Goal: Task Accomplishment & Management: Use online tool/utility

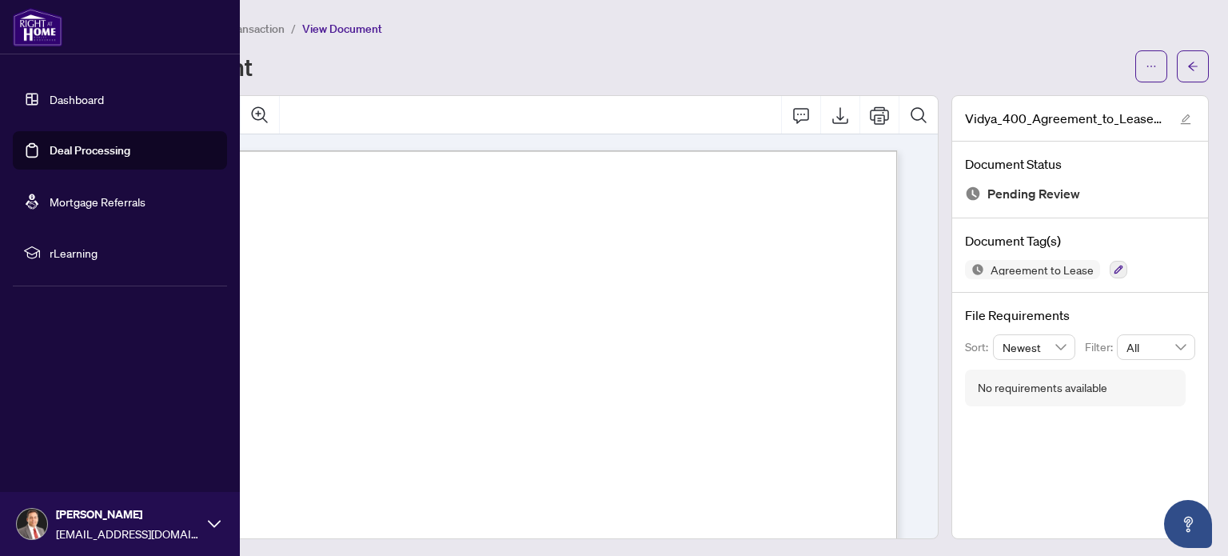
scroll to position [4893, 0]
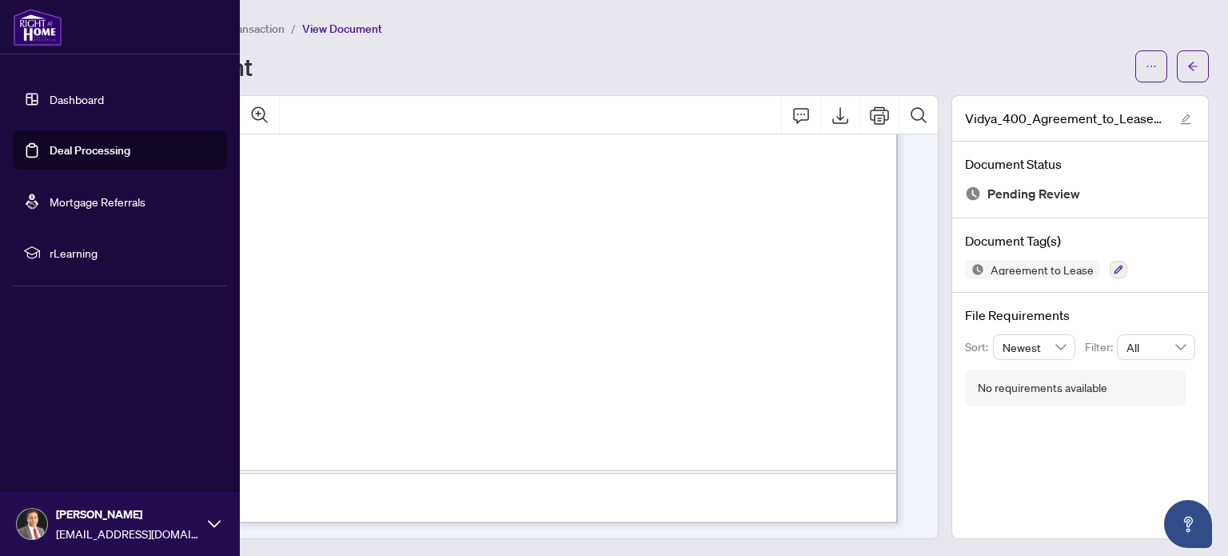
click at [61, 150] on link "Deal Processing" at bounding box center [90, 150] width 81 height 14
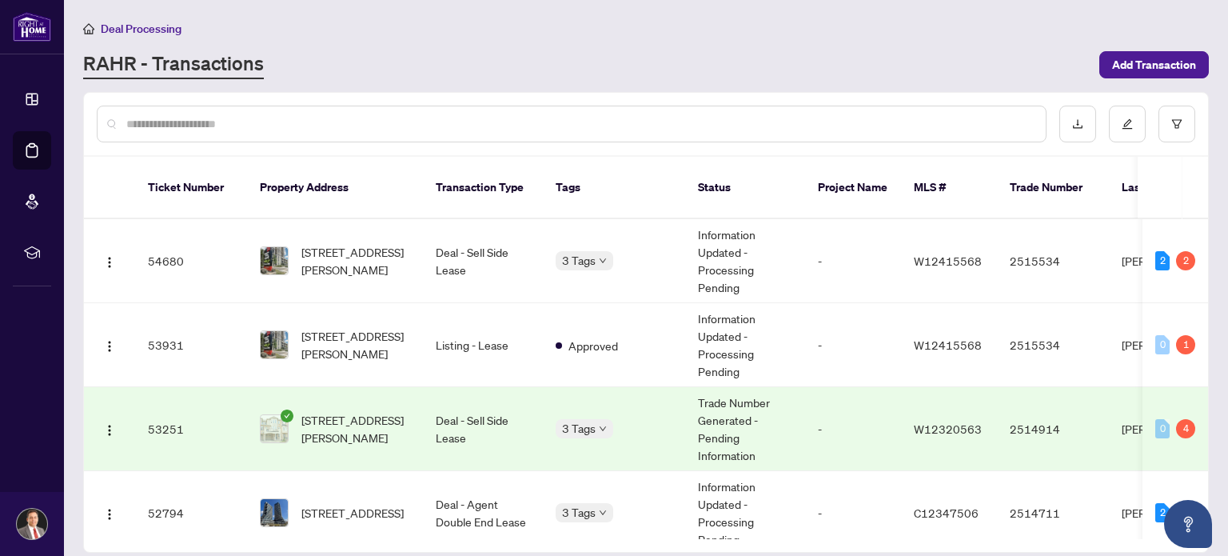
click at [231, 118] on input "text" at bounding box center [579, 124] width 907 height 18
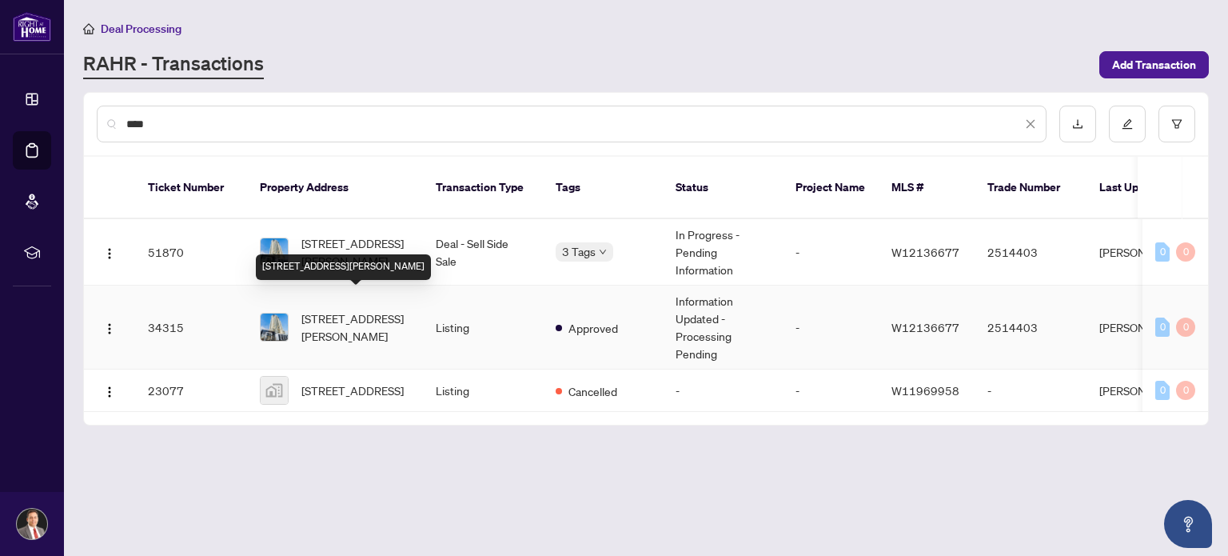
type input "****"
click at [363, 311] on span "[STREET_ADDRESS][PERSON_NAME]" at bounding box center [355, 326] width 109 height 35
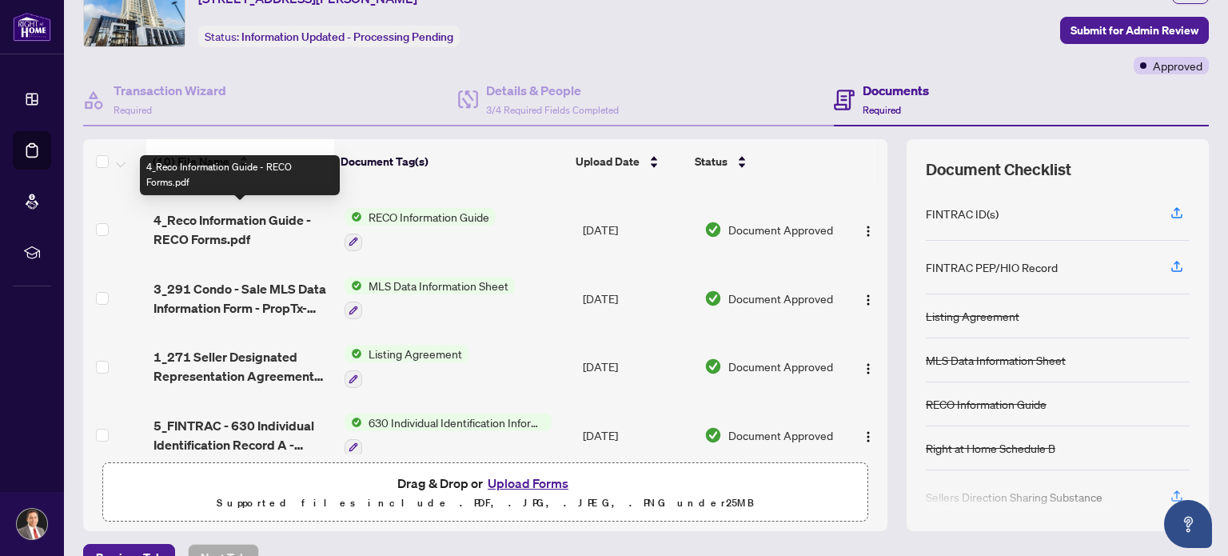
scroll to position [414, 0]
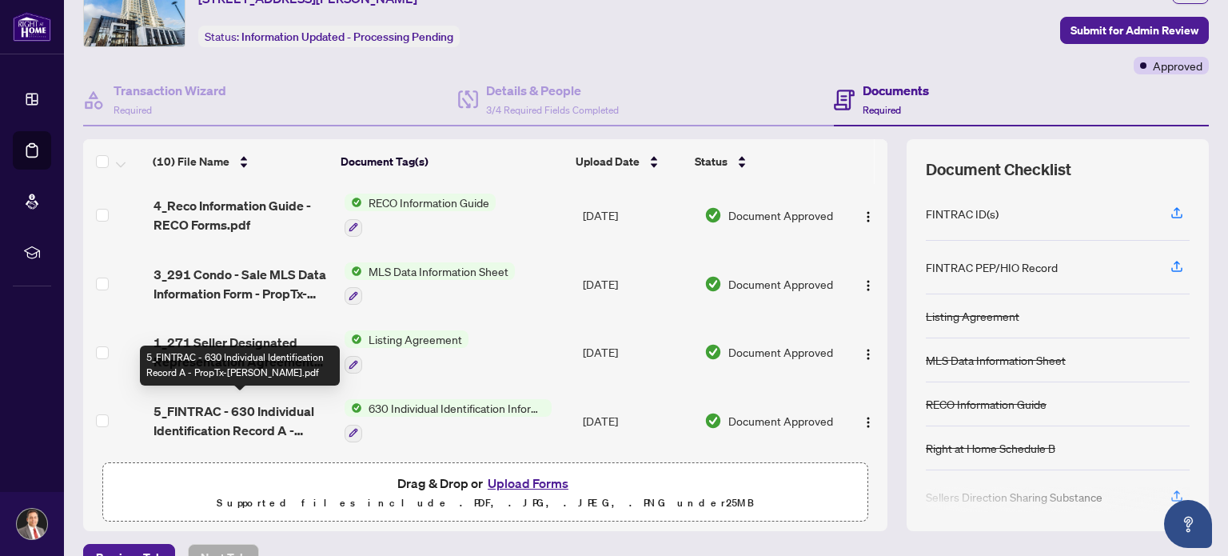
click at [201, 409] on span "5_FINTRAC - 630 Individual Identification Record A - PropTx-[PERSON_NAME].pdf" at bounding box center [243, 420] width 178 height 38
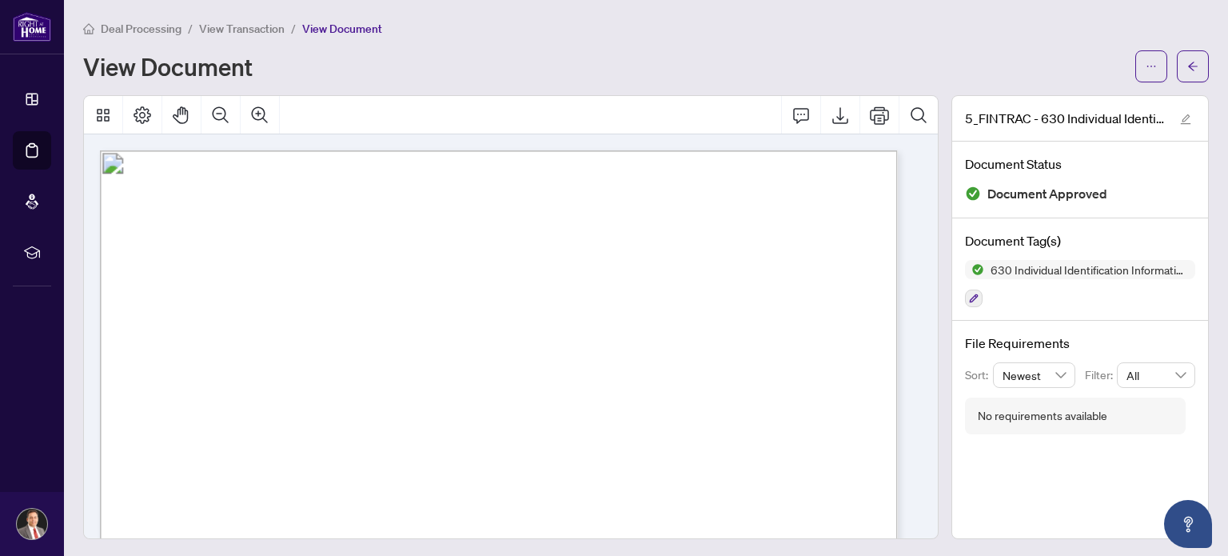
scroll to position [160, 0]
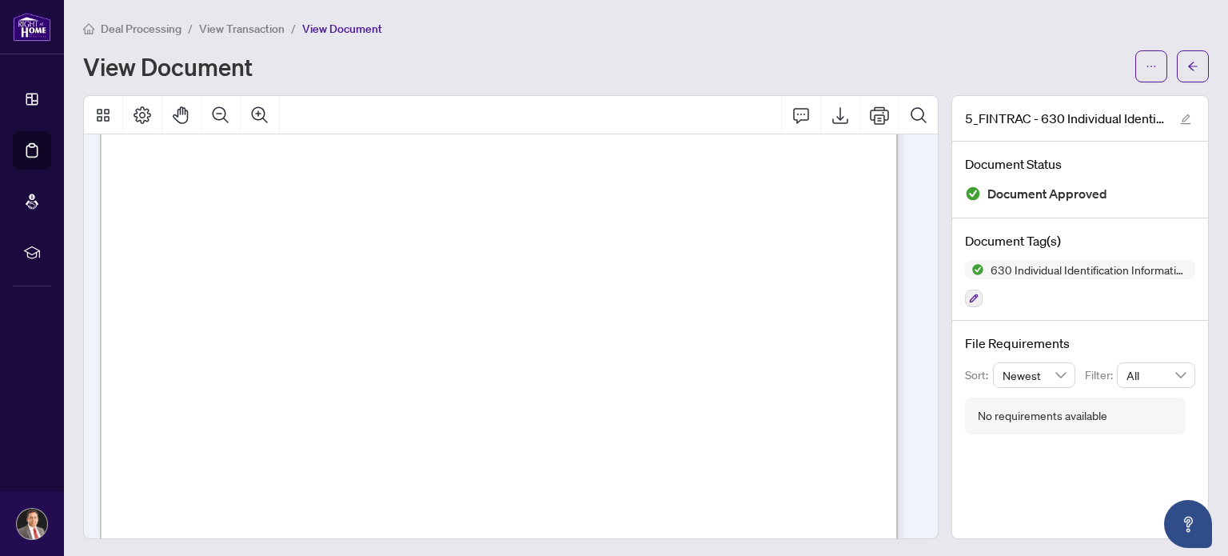
drag, startPoint x: 225, startPoint y: 354, endPoint x: 458, endPoint y: 360, distance: 232.7
click at [431, 357] on span "[STREET_ADDRESS][PERSON_NAME]" at bounding box center [329, 358] width 204 height 13
drag, startPoint x: 469, startPoint y: 356, endPoint x: 227, endPoint y: 356, distance: 242.3
click at [227, 356] on span "[STREET_ADDRESS][PERSON_NAME]" at bounding box center [329, 358] width 204 height 13
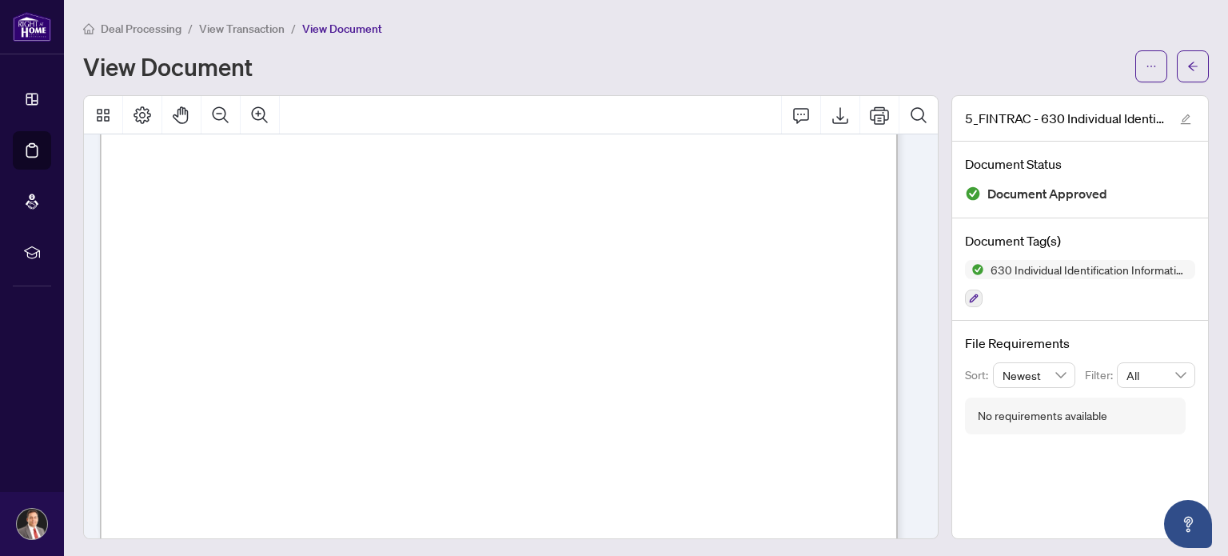
drag, startPoint x: 323, startPoint y: 384, endPoint x: 252, endPoint y: 386, distance: 71.2
click at [252, 386] on span "[DATE]" at bounding box center [273, 387] width 44 height 13
drag, startPoint x: 609, startPoint y: 400, endPoint x: 419, endPoint y: 402, distance: 190.3
drag, startPoint x: 336, startPoint y: 490, endPoint x: 419, endPoint y: 492, distance: 83.2
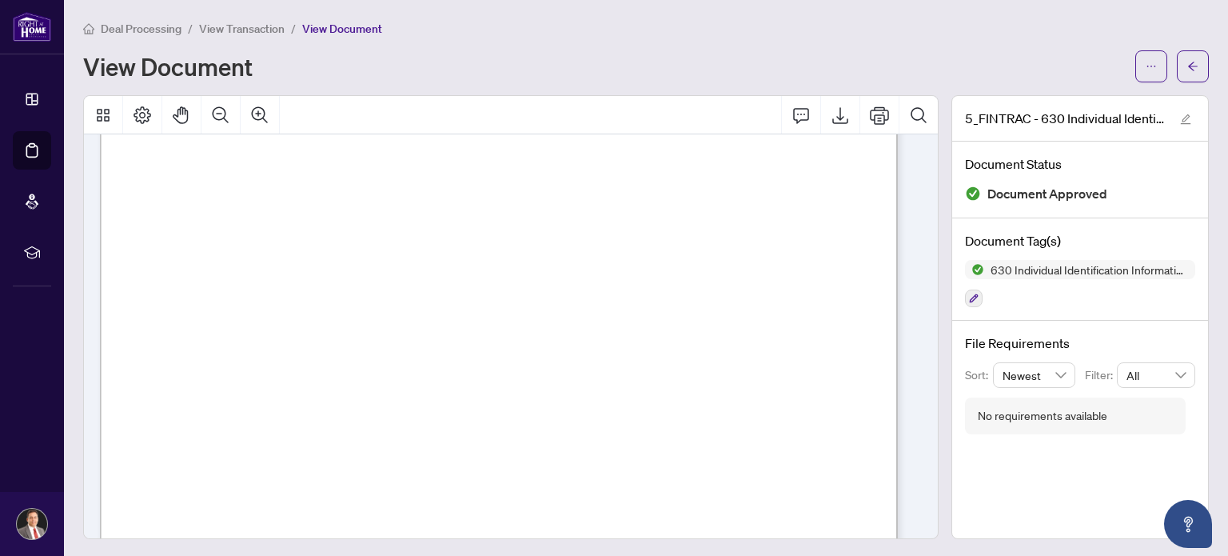
click at [451, 489] on span "Z4742-51608-81124" at bounding box center [394, 493] width 114 height 13
drag, startPoint x: 455, startPoint y: 489, endPoint x: 331, endPoint y: 489, distance: 123.9
drag, startPoint x: 716, startPoint y: 442, endPoint x: 659, endPoint y: 477, distance: 66.4
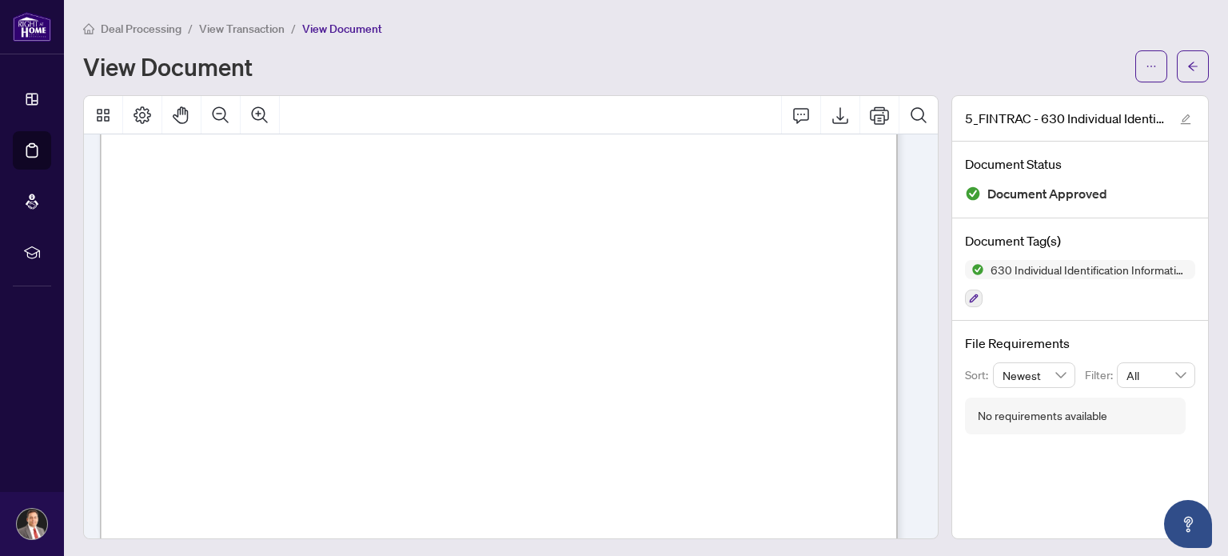
click at [717, 444] on span "Ascertain the individual’s identity by comparing the individual to their photo …" at bounding box center [499, 451] width 688 height 14
drag, startPoint x: 456, startPoint y: 492, endPoint x: 341, endPoint y: 489, distance: 115.2
click at [341, 489] on span "Z4742-51608-81124" at bounding box center [394, 493] width 114 height 13
drag, startPoint x: 370, startPoint y: 519, endPoint x: 304, endPoint y: 525, distance: 66.6
click at [304, 525] on span "[DATE]" at bounding box center [323, 523] width 44 height 13
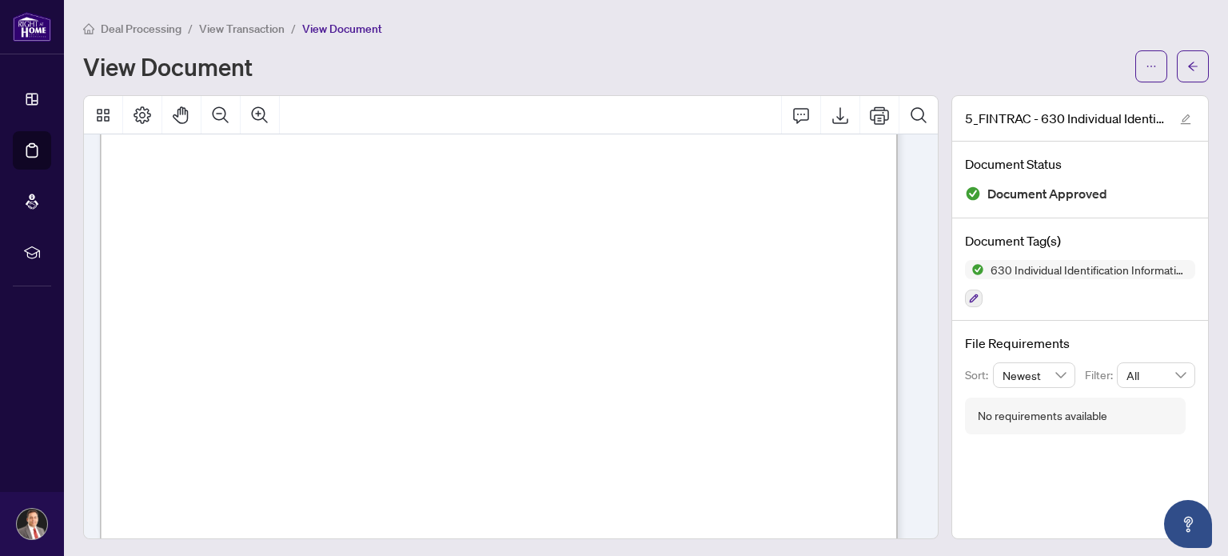
scroll to position [2639, 0]
